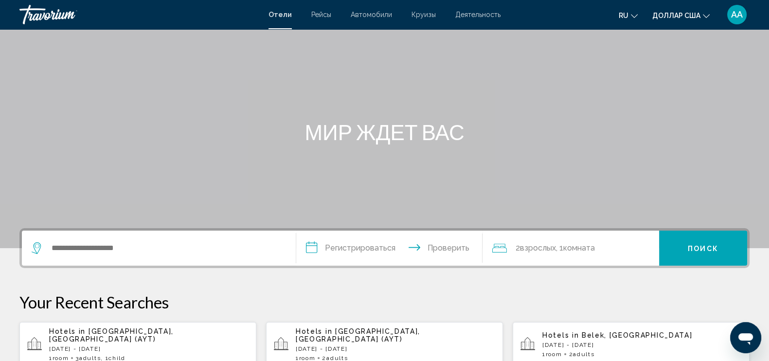
scroll to position [60, 0]
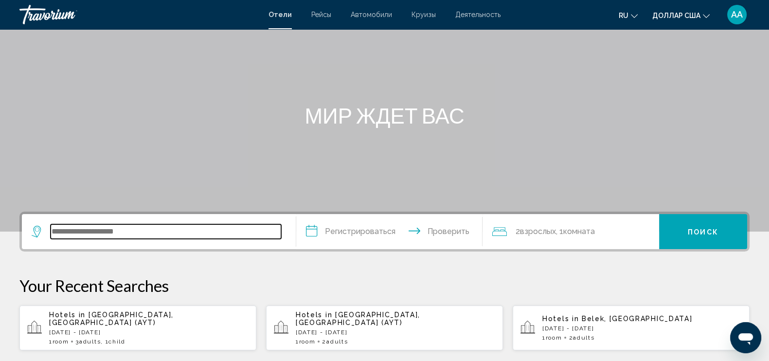
click at [229, 228] on input "Виджет поиска" at bounding box center [166, 231] width 231 height 15
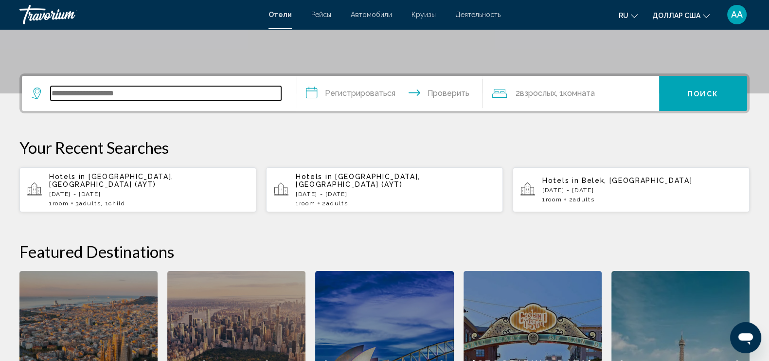
scroll to position [240, 0]
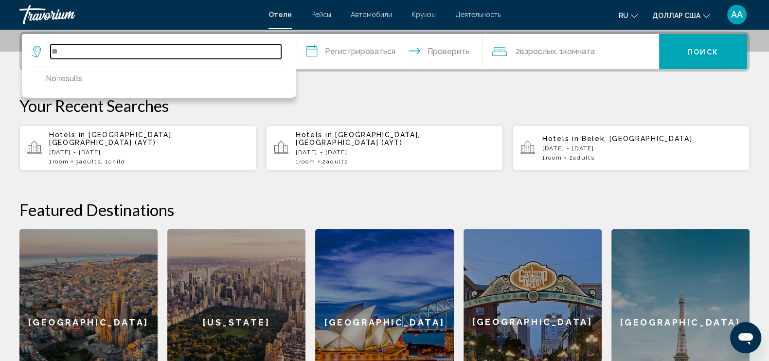
type input "*"
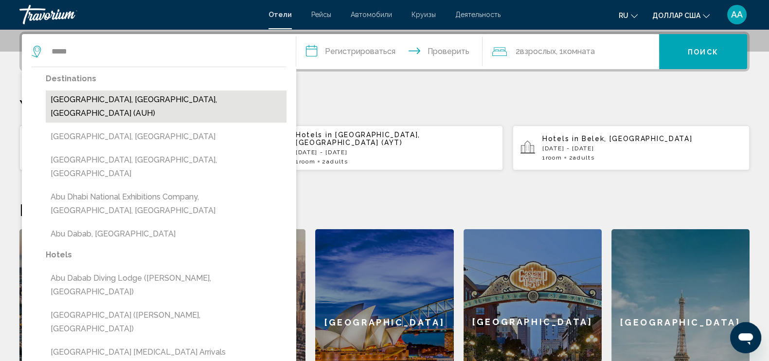
click at [163, 98] on button "[GEOGRAPHIC_DATA], [GEOGRAPHIC_DATA], [GEOGRAPHIC_DATA] (AUH)" at bounding box center [166, 107] width 241 height 32
type input "**********"
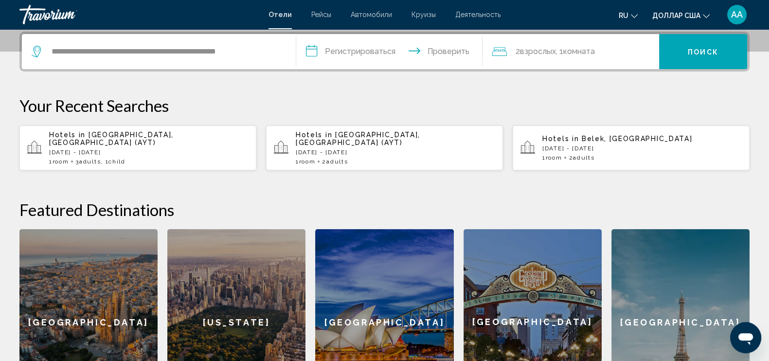
click at [365, 49] on input "**********" at bounding box center [391, 53] width 190 height 38
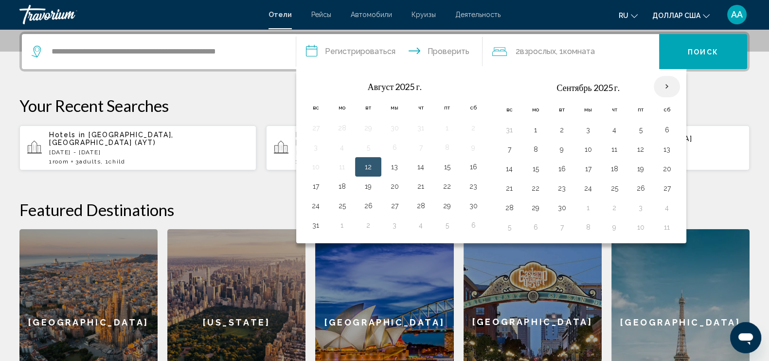
click at [664, 86] on th "В следующем месяце" at bounding box center [667, 86] width 26 height 21
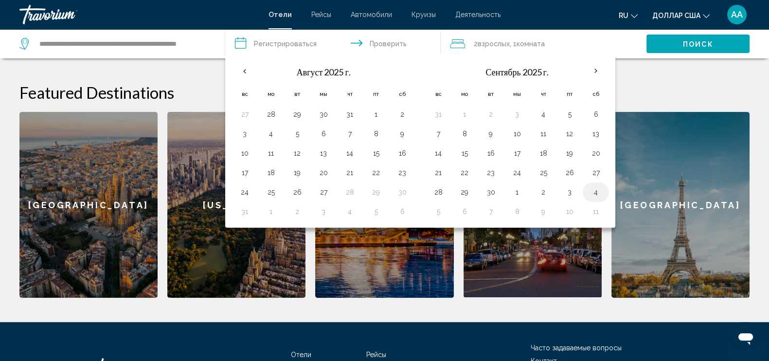
scroll to position [362, 0]
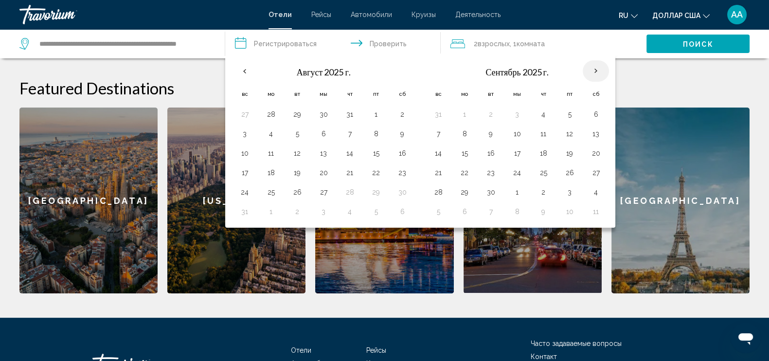
click at [596, 73] on th "В следующем месяце" at bounding box center [596, 70] width 26 height 21
click at [598, 73] on th "В следующем месяце" at bounding box center [596, 70] width 26 height 21
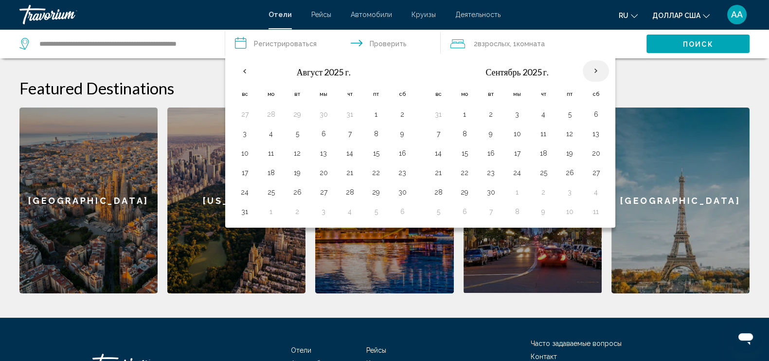
click at [598, 73] on th "В следующем месяце" at bounding box center [596, 70] width 26 height 21
click at [249, 71] on th "Previous month" at bounding box center [245, 70] width 26 height 21
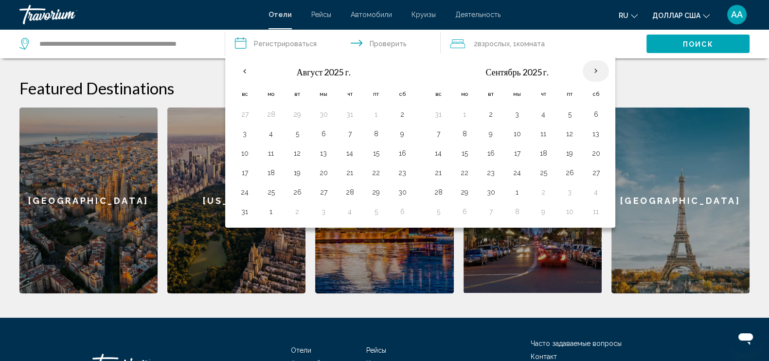
click at [590, 70] on th "В следующем месяце" at bounding box center [596, 70] width 26 height 21
click at [400, 47] on input "**********" at bounding box center [334, 45] width 219 height 32
click at [490, 42] on font "взрослых" at bounding box center [494, 44] width 32 height 8
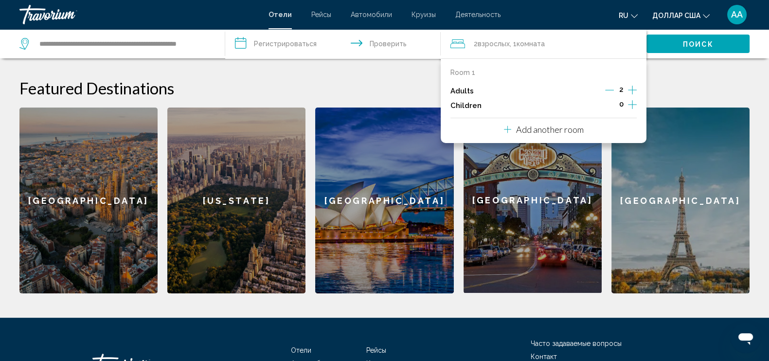
click at [312, 43] on input "**********" at bounding box center [334, 45] width 219 height 32
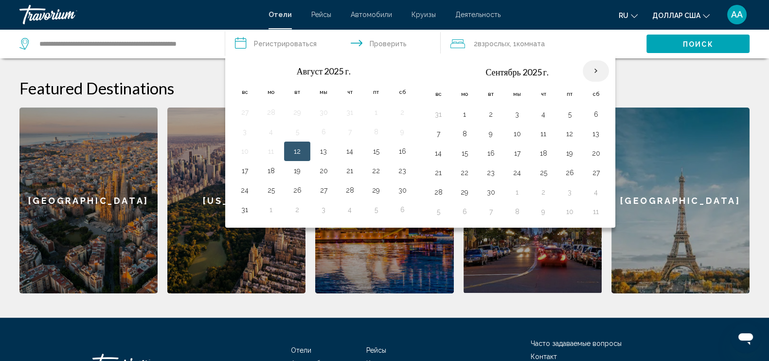
click at [594, 70] on th "В следующем месяце" at bounding box center [596, 70] width 26 height 21
click at [593, 70] on th "В следующем месяце" at bounding box center [596, 70] width 26 height 21
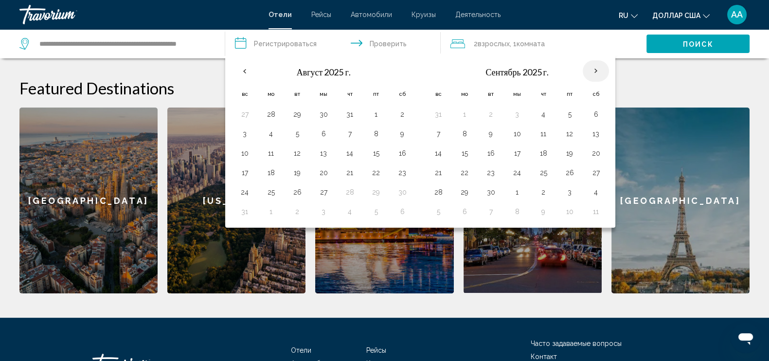
click at [593, 70] on th "В следующем месяце" at bounding box center [596, 70] width 26 height 21
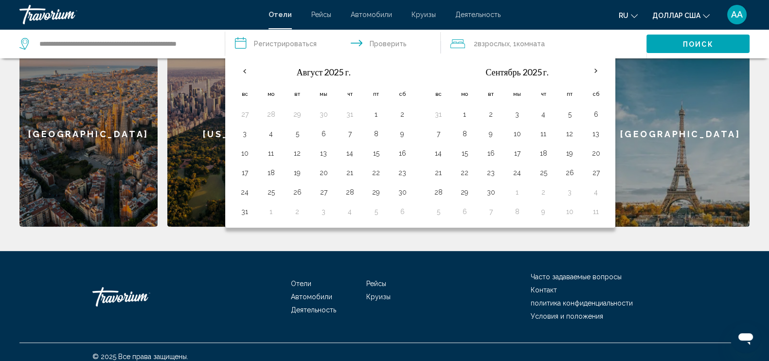
scroll to position [430, 0]
